Goal: Task Accomplishment & Management: Manage account settings

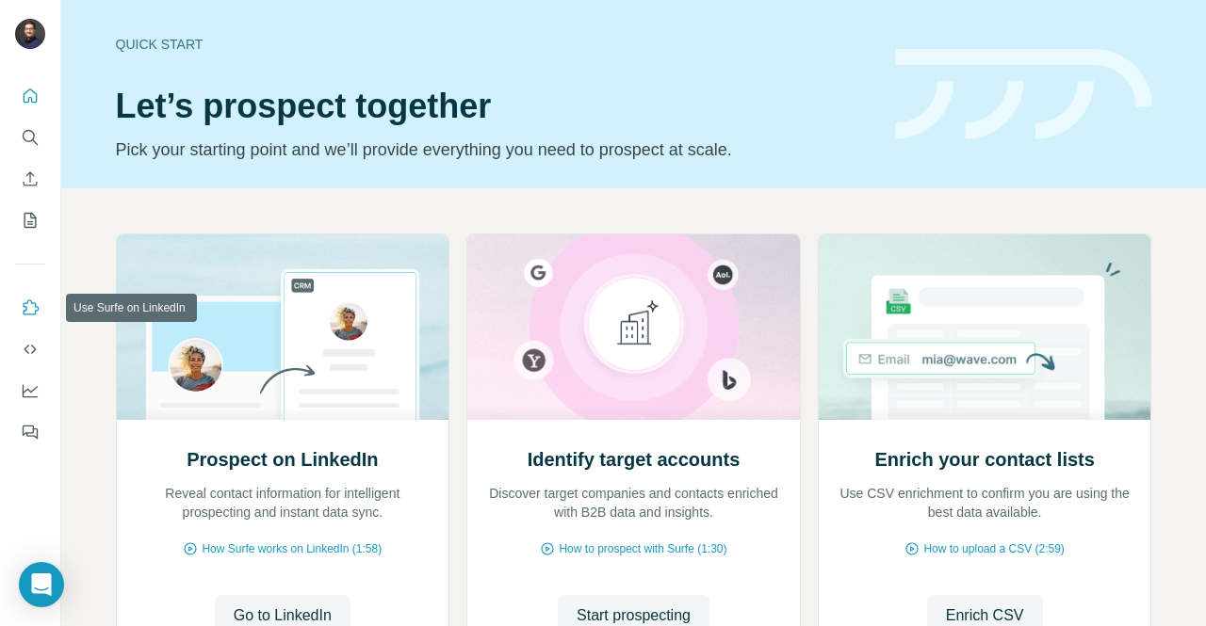
click at [24, 308] on icon "Use Surfe on LinkedIn" at bounding box center [30, 308] width 19 height 19
click at [26, 89] on icon "Quick start" at bounding box center [30, 96] width 19 height 19
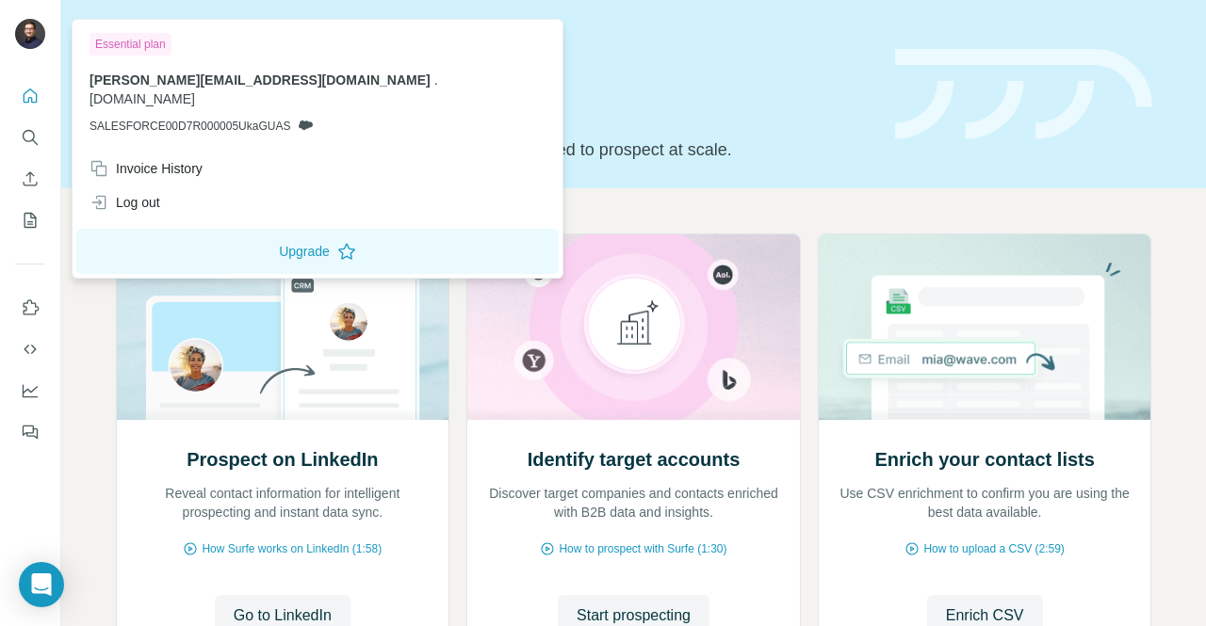
click at [27, 22] on img at bounding box center [30, 34] width 30 height 30
click at [155, 95] on div "[PERSON_NAME][EMAIL_ADDRESS][DOMAIN_NAME] . [DOMAIN_NAME] SALESFORCE00D7R000005…" at bounding box center [317, 103] width 456 height 64
click at [307, 121] on icon at bounding box center [306, 125] width 14 height 9
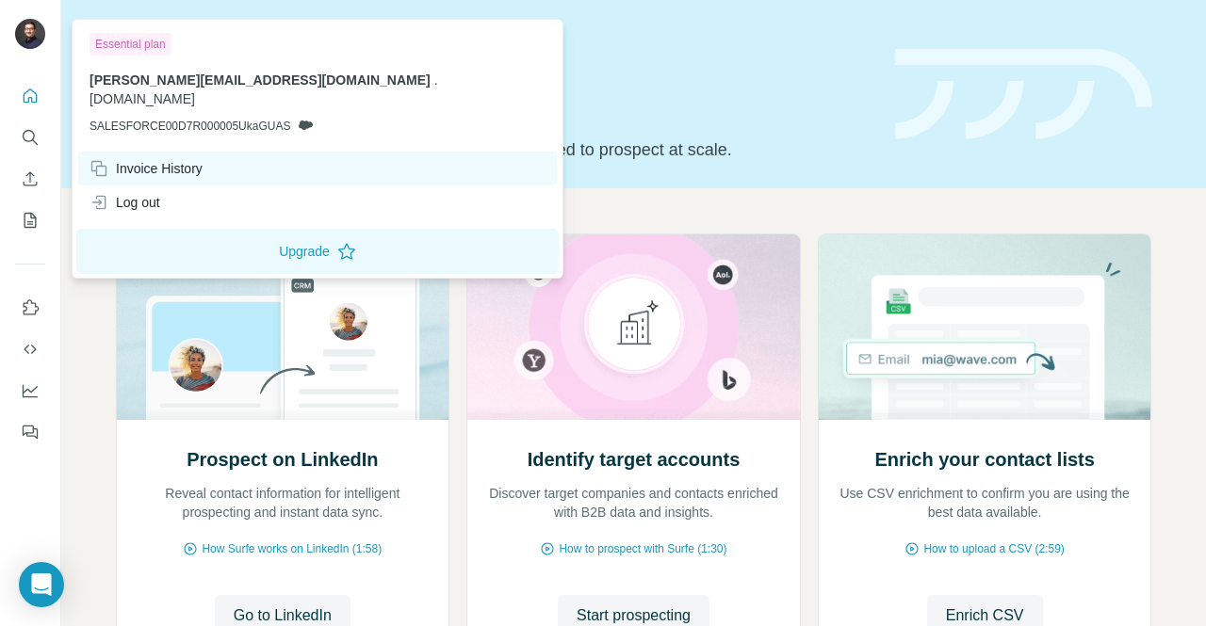
click at [155, 159] on div "Invoice History" at bounding box center [145, 168] width 113 height 19
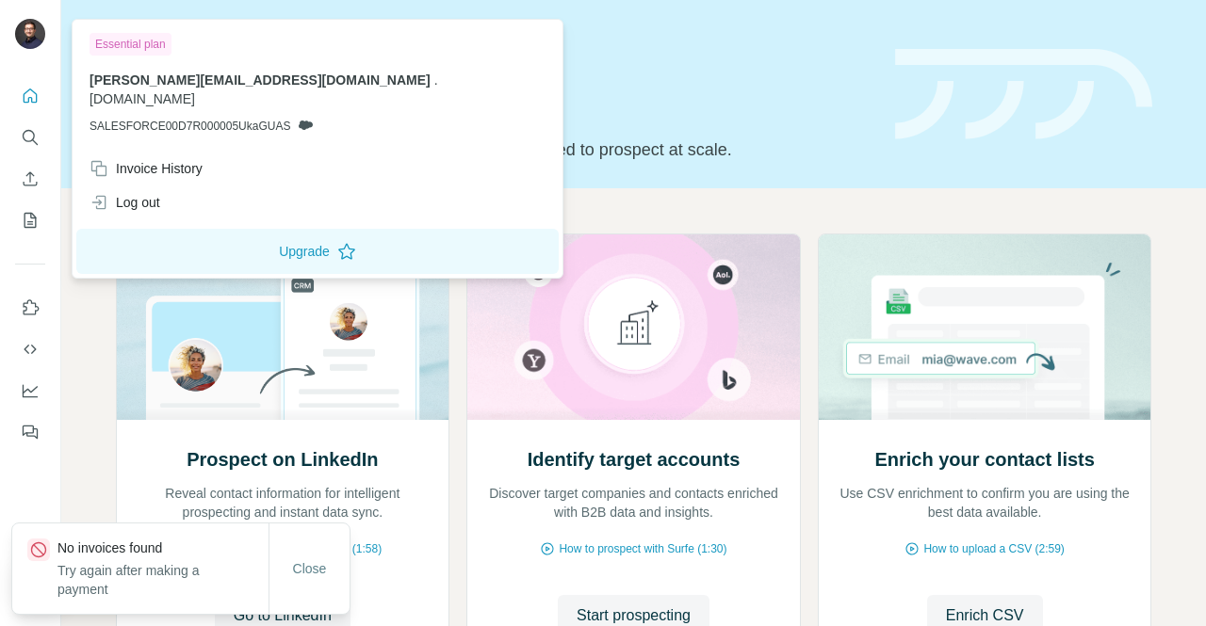
click at [145, 46] on div "Essential plan" at bounding box center [130, 44] width 82 height 23
click at [241, 67] on div "Essential plan [PERSON_NAME][EMAIL_ADDRESS][DOMAIN_NAME] . [DOMAIN_NAME] SALESF…" at bounding box center [317, 88] width 482 height 128
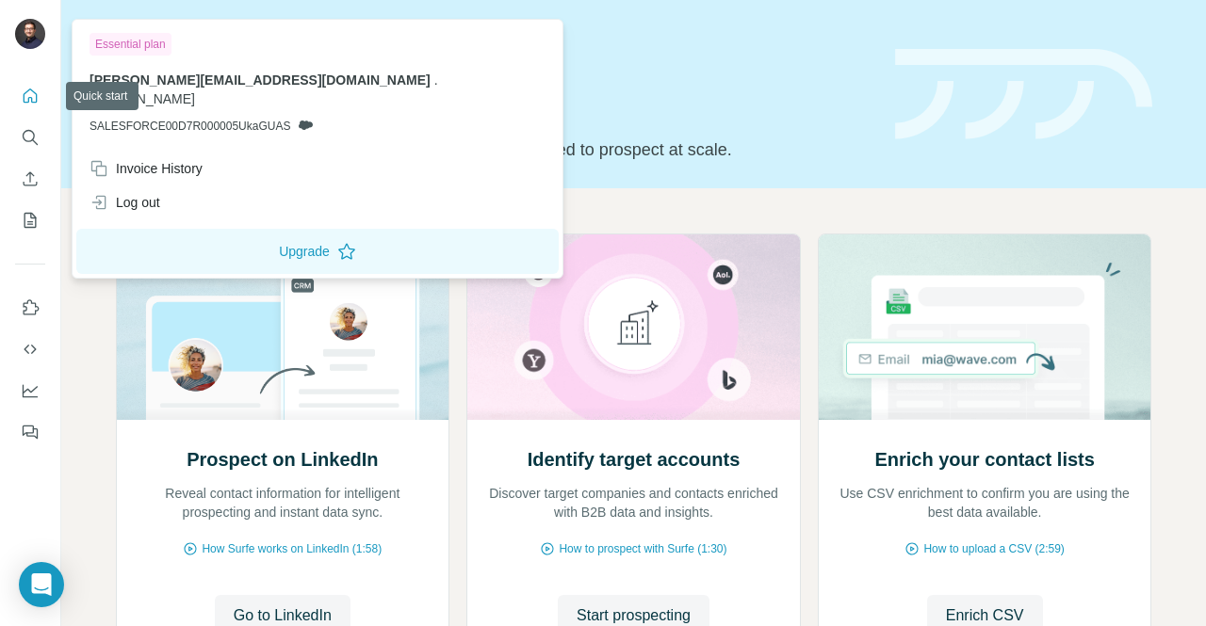
click at [19, 86] on button "Quick start" at bounding box center [30, 96] width 30 height 34
